Goal: Navigation & Orientation: Find specific page/section

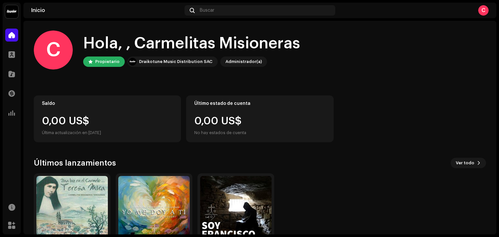
scroll to position [1, 0]
click at [455, 160] on span "Ver todo" at bounding box center [464, 162] width 19 height 13
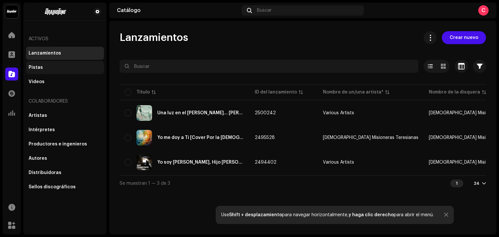
click at [39, 66] on div "Pistas" at bounding box center [36, 67] width 14 height 5
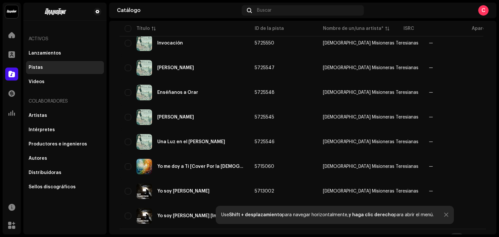
scroll to position [331, 0]
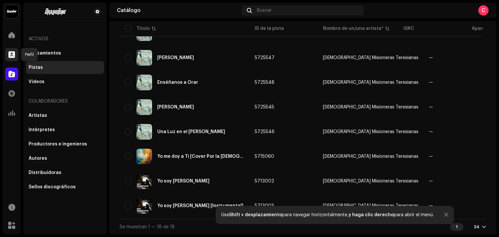
click at [16, 53] on div at bounding box center [11, 54] width 13 height 13
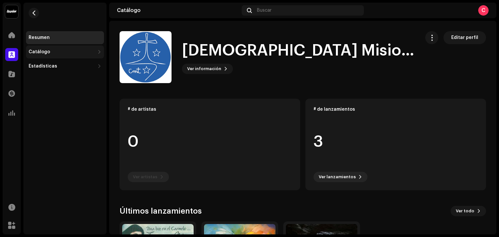
click at [33, 50] on div "Catálogo" at bounding box center [39, 51] width 21 height 5
